Goal: Information Seeking & Learning: Learn about a topic

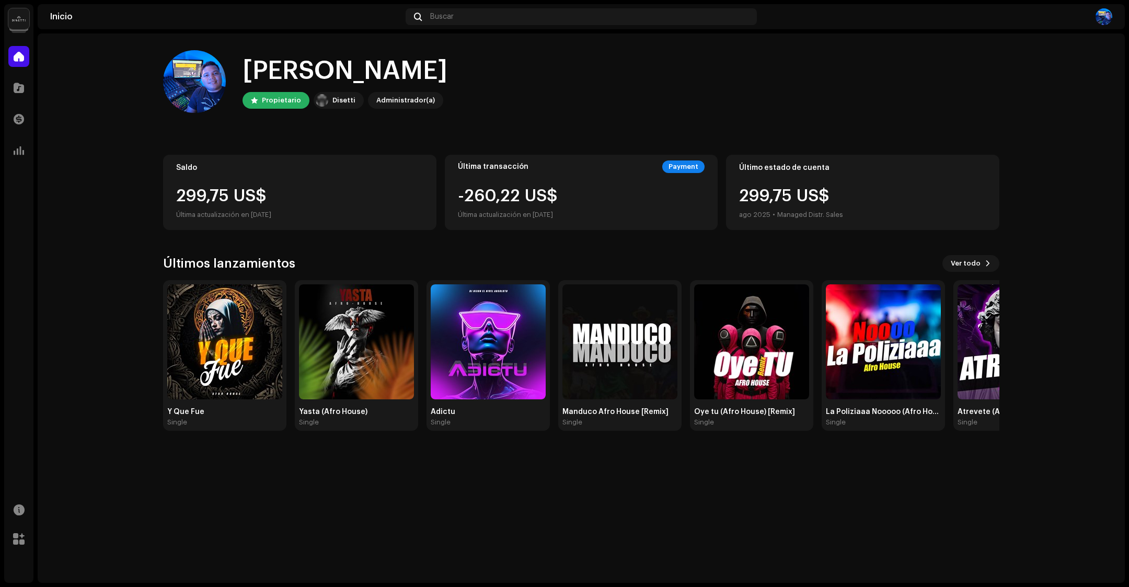
click at [18, 76] on div "Catálogo" at bounding box center [18, 87] width 29 height 29
click at [19, 88] on span at bounding box center [19, 88] width 10 height 8
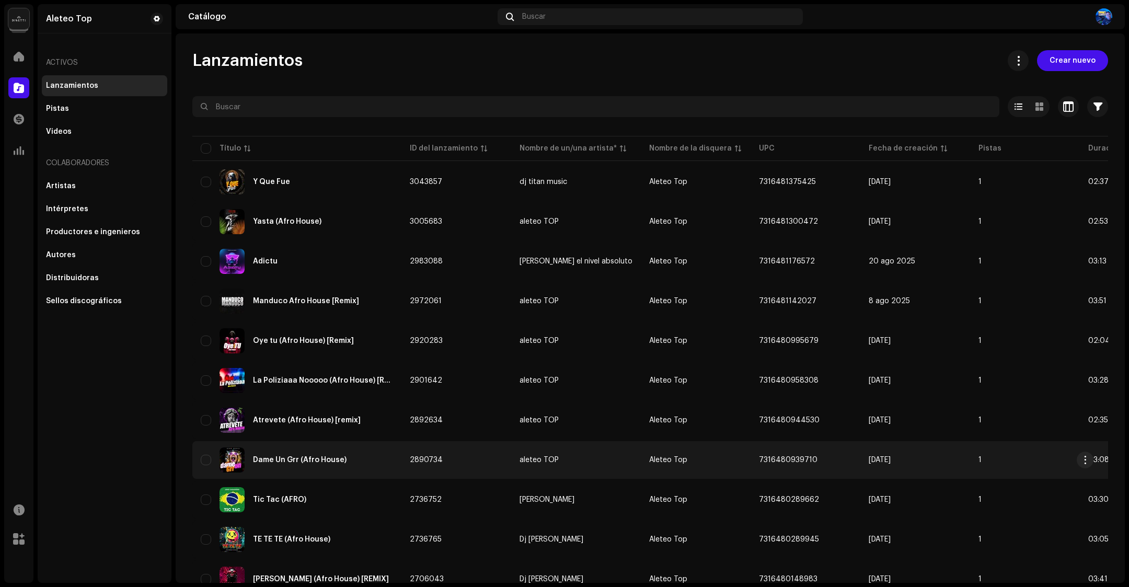
click at [329, 448] on div "Dame Un Grr (Afro House)" at bounding box center [297, 460] width 192 height 25
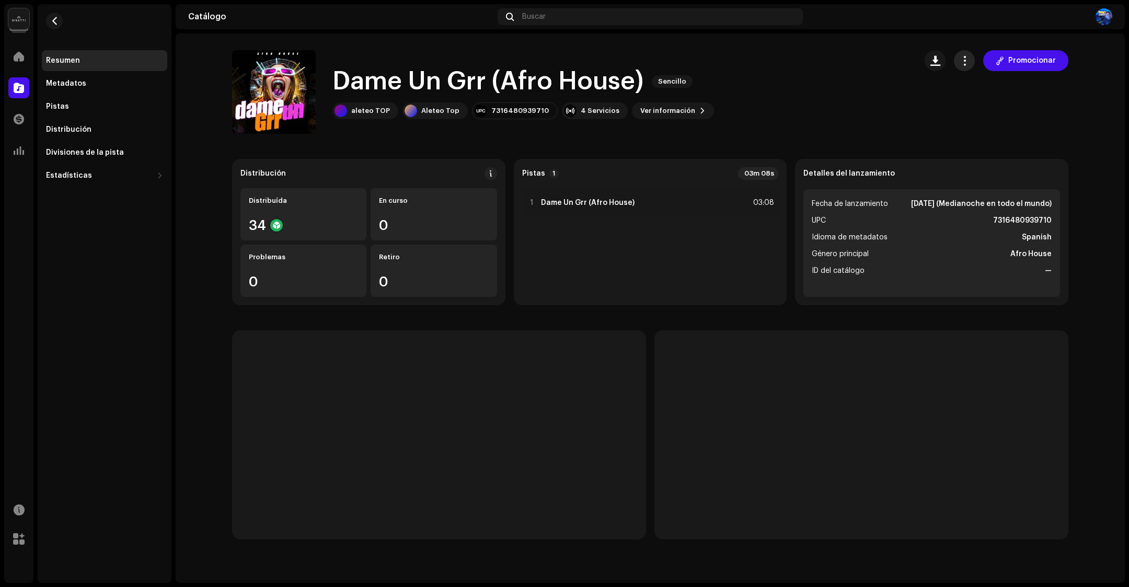
click at [974, 60] on button "button" at bounding box center [964, 60] width 21 height 21
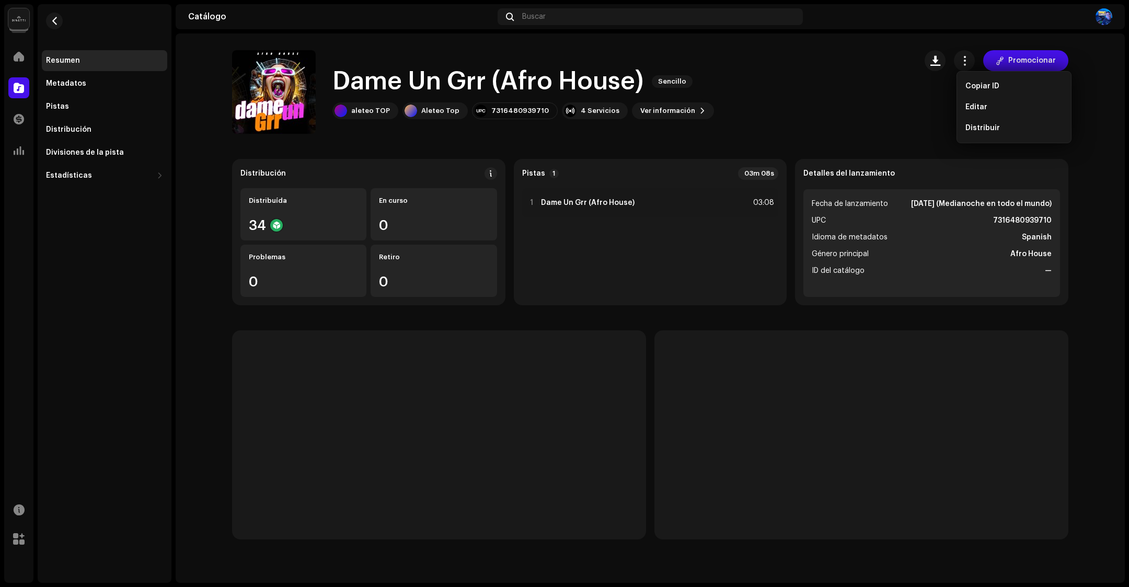
click at [862, 82] on div "Dame Un Grr (Afro House) Sencillo aleteo TOP Aleteo Top 7316480939710 4 Servici…" at bounding box center [570, 92] width 676 height 84
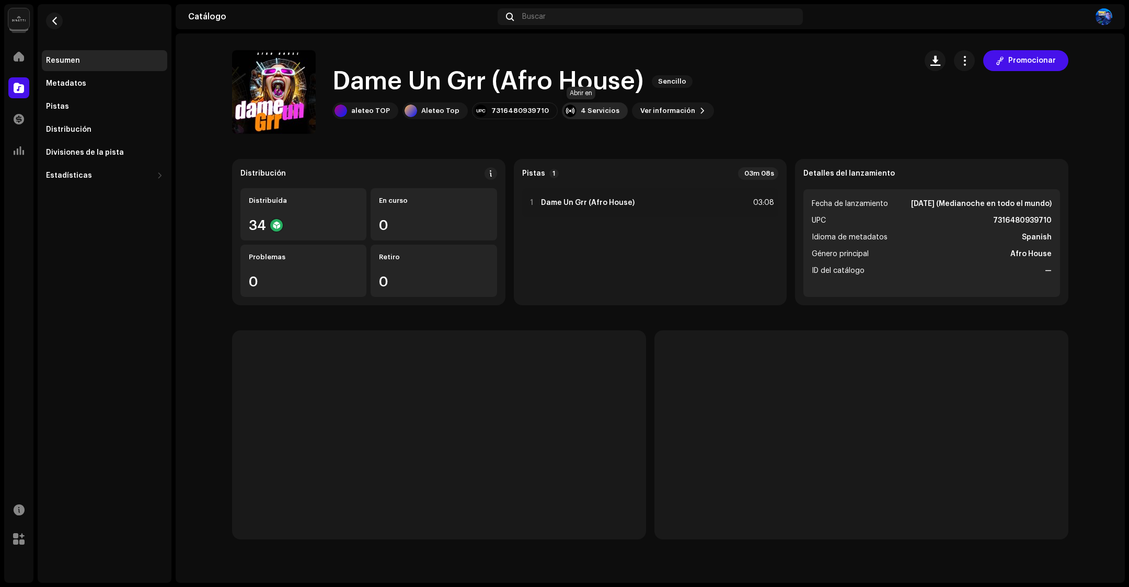
click at [585, 113] on div "4 Servicios" at bounding box center [600, 111] width 39 height 8
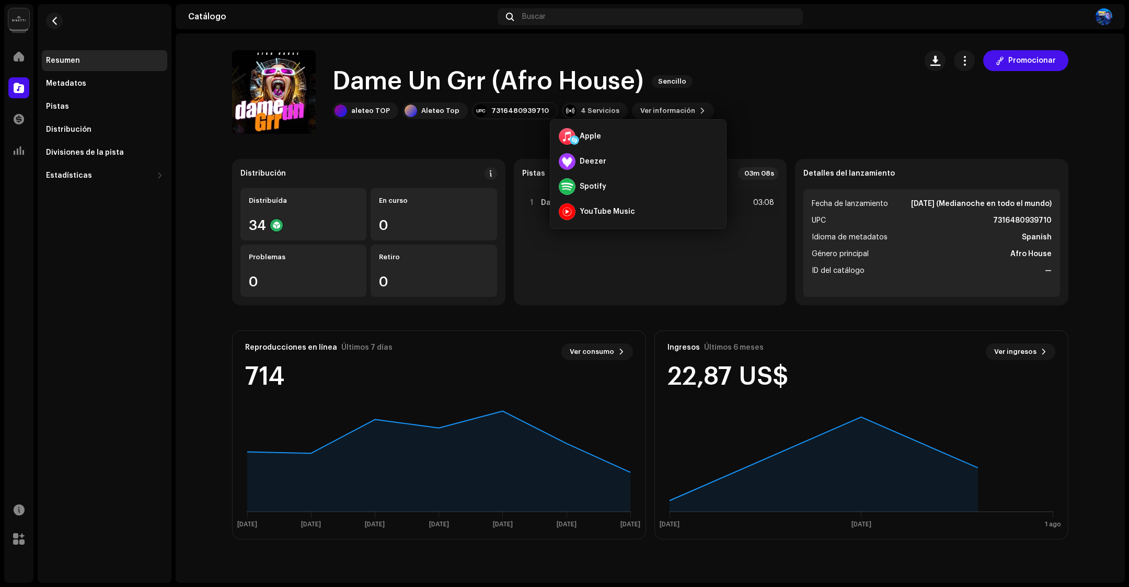
click at [832, 59] on div "Dame Un Grr (Afro House) Sencillo aleteo TOP Aleteo Top 7316480939710 4 Servici…" at bounding box center [570, 92] width 676 height 84
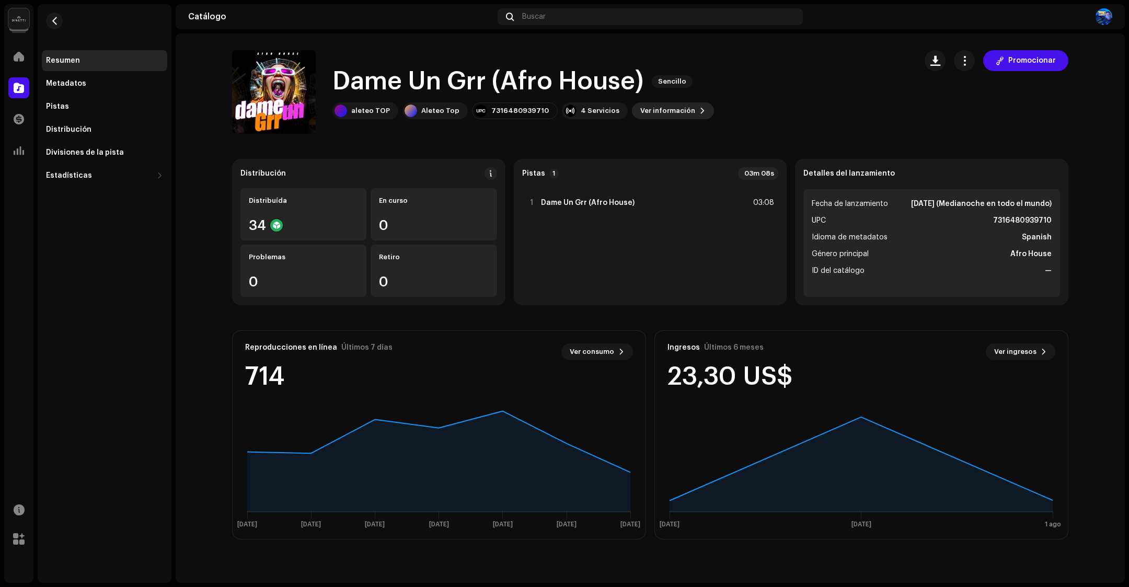
click at [670, 112] on span "Ver información" at bounding box center [667, 110] width 55 height 21
click at [815, 77] on div "Dame Un Grr (Afro House) 2890734 Metadatos Distribución Idioma de metadatos Spa…" at bounding box center [564, 293] width 1129 height 587
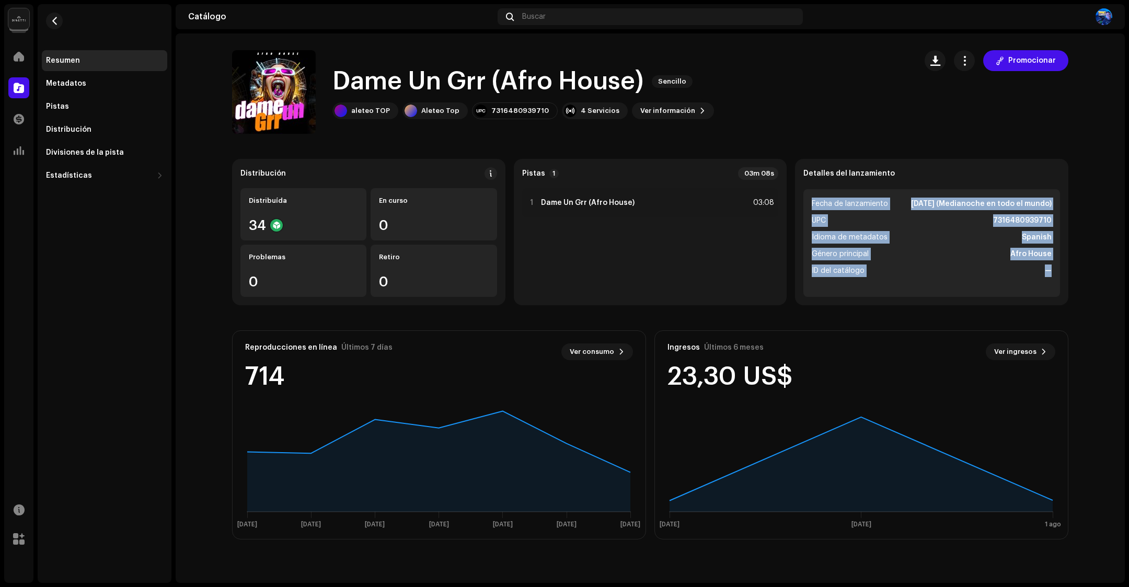
drag, startPoint x: 1128, startPoint y: 154, endPoint x: 1128, endPoint y: 288, distance: 133.3
click at [1128, 288] on div "Aleteo Top Inicio Catálogo Transacciones Estadísticas Recursos [PERSON_NAME] Re…" at bounding box center [564, 293] width 1129 height 587
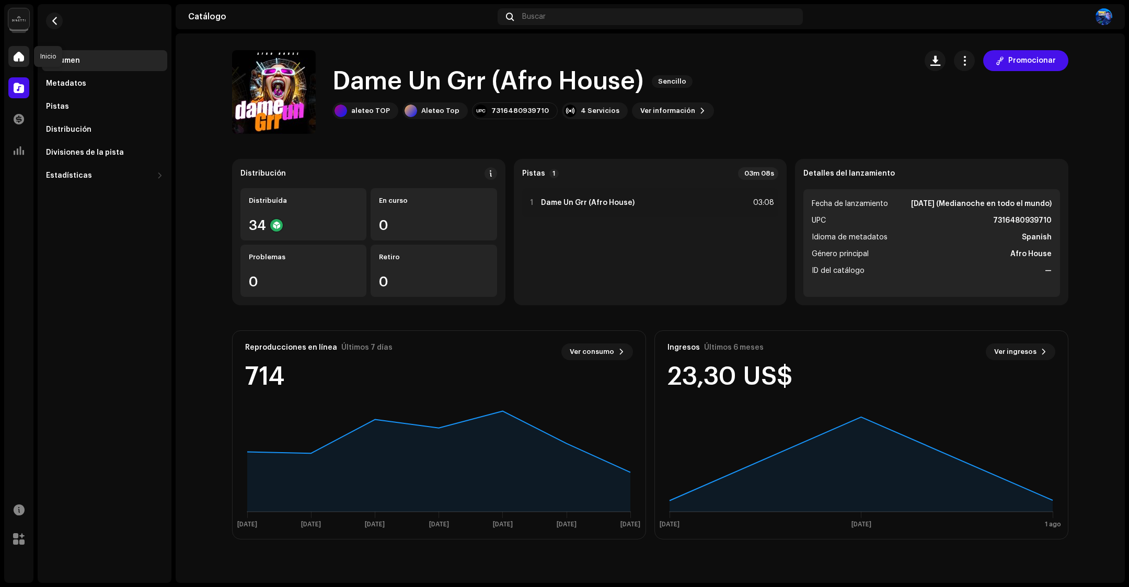
click at [21, 66] on div at bounding box center [18, 56] width 21 height 21
